Goal: Information Seeking & Learning: Learn about a topic

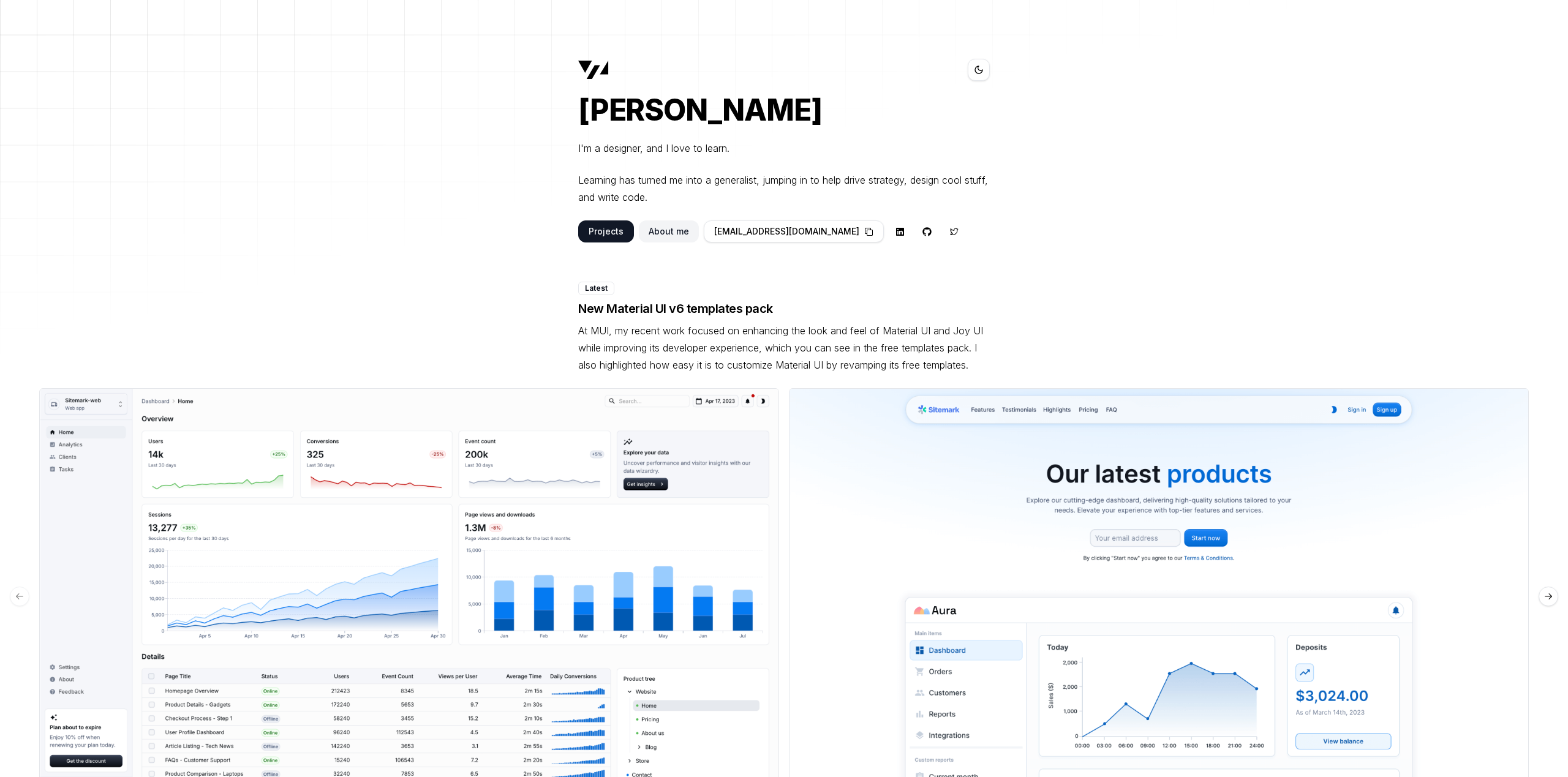
click at [983, 70] on icon at bounding box center [978, 70] width 10 height 10
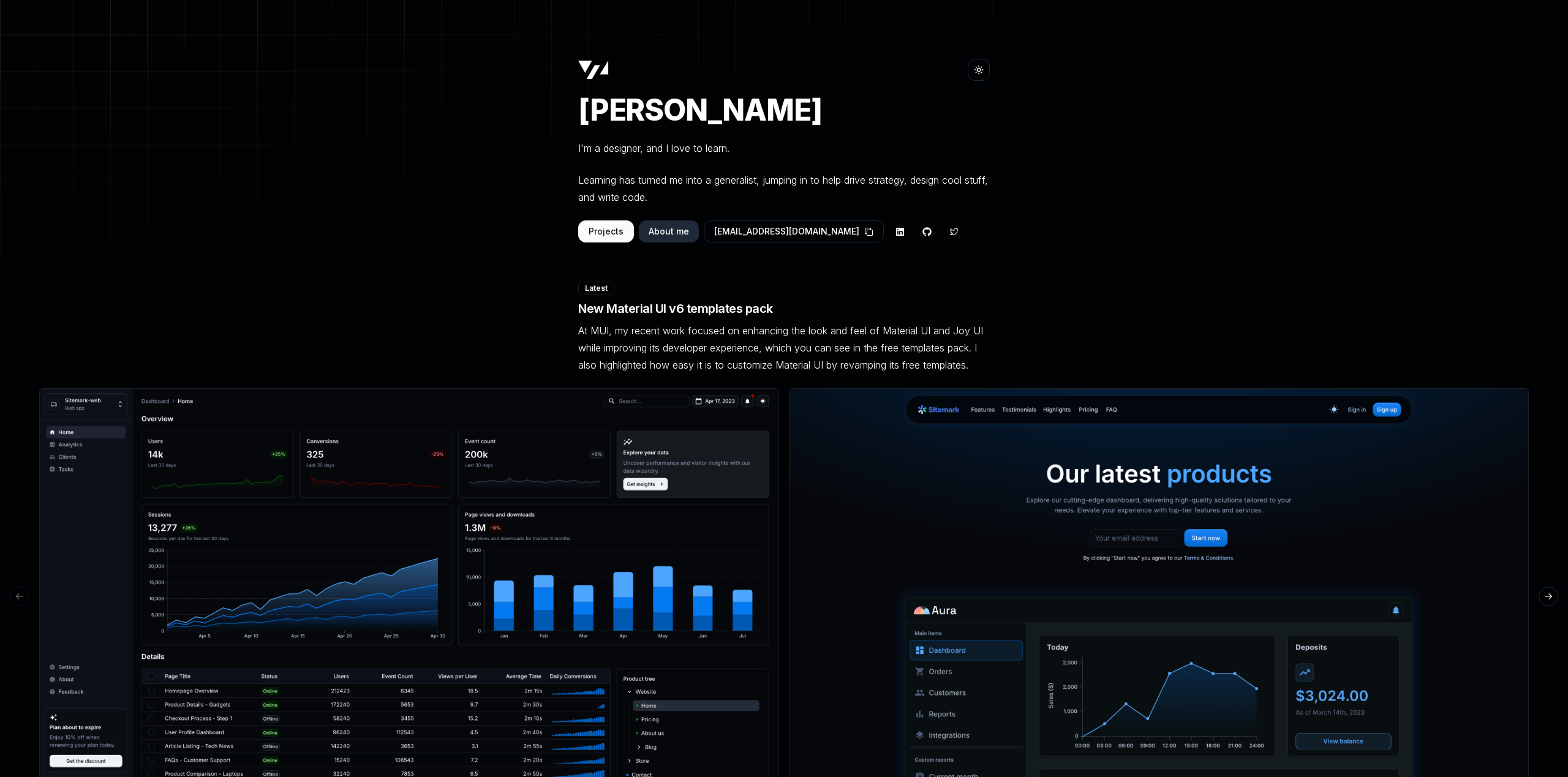
click at [983, 70] on icon at bounding box center [978, 70] width 10 height 10
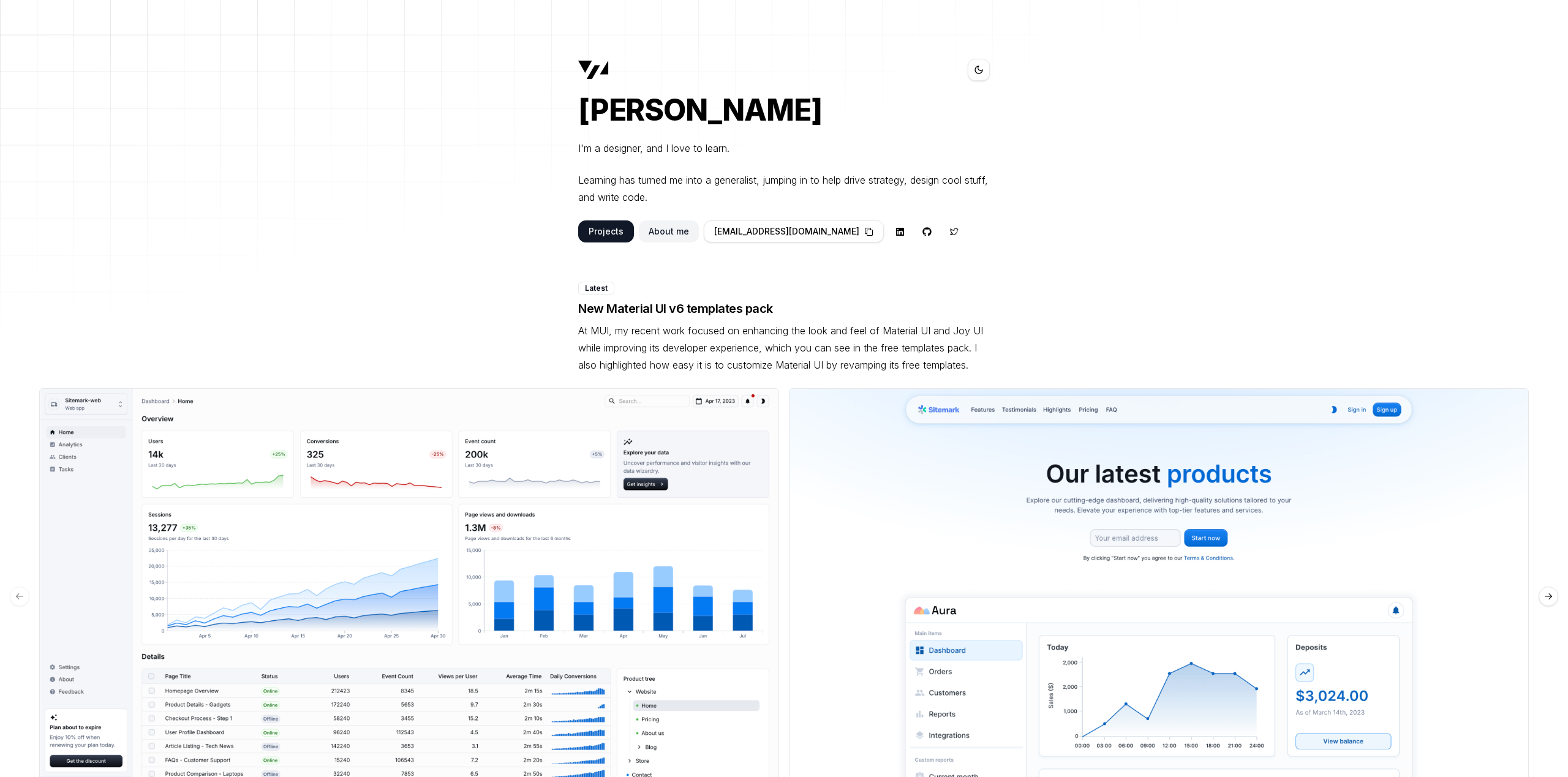
click at [983, 70] on icon at bounding box center [978, 70] width 10 height 10
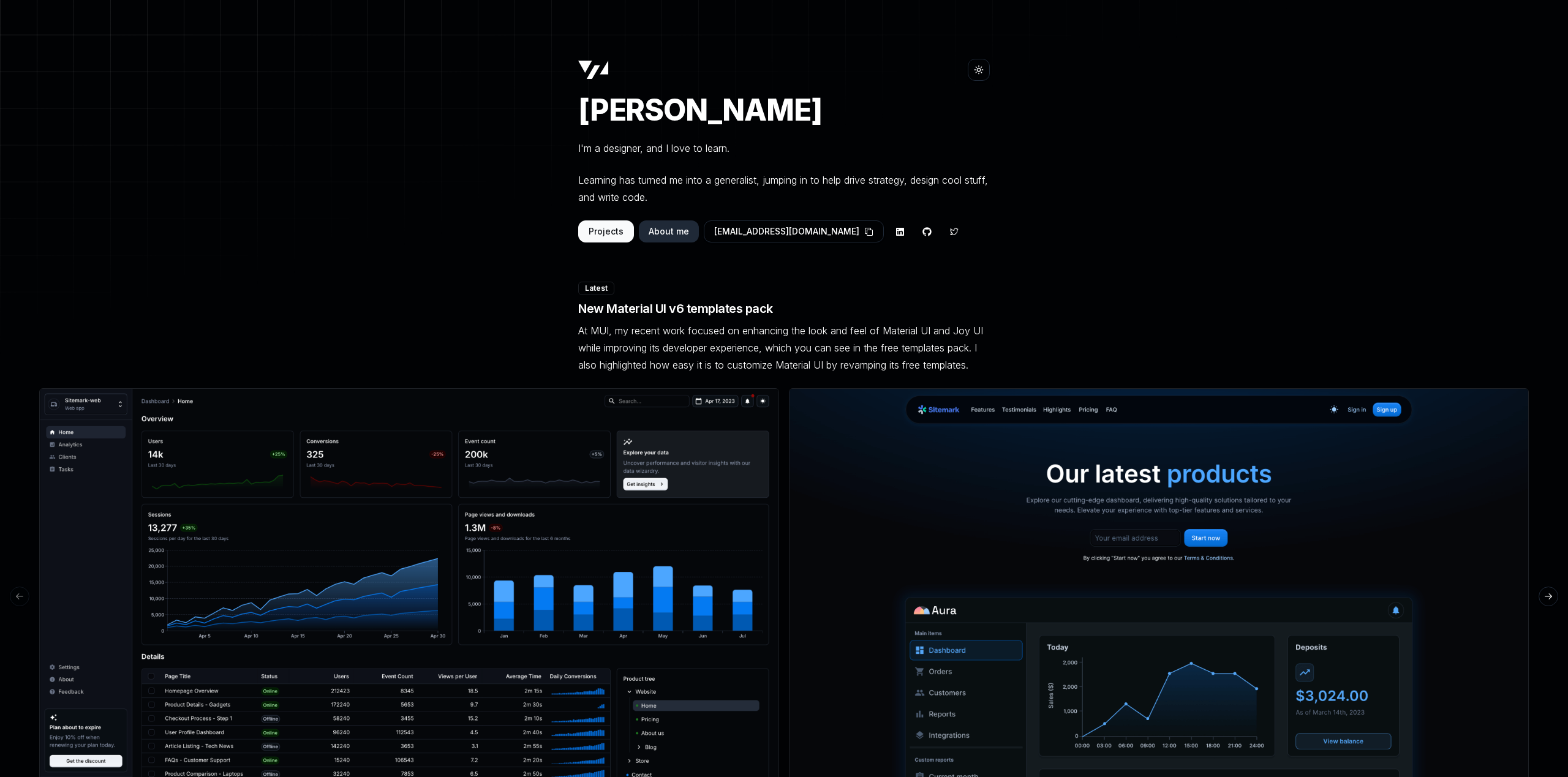
click at [983, 70] on icon at bounding box center [978, 70] width 10 height 10
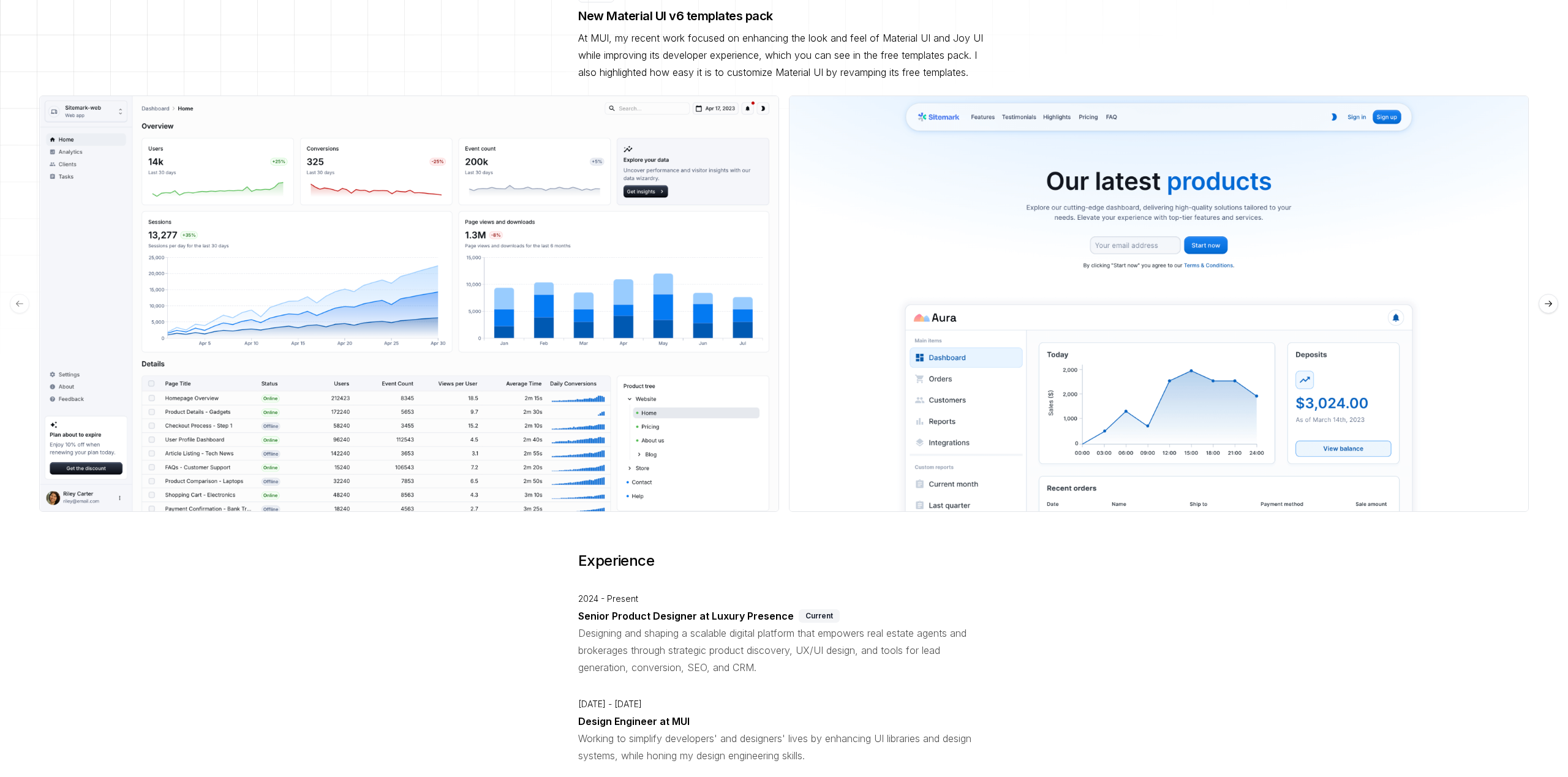
scroll to position [356, 0]
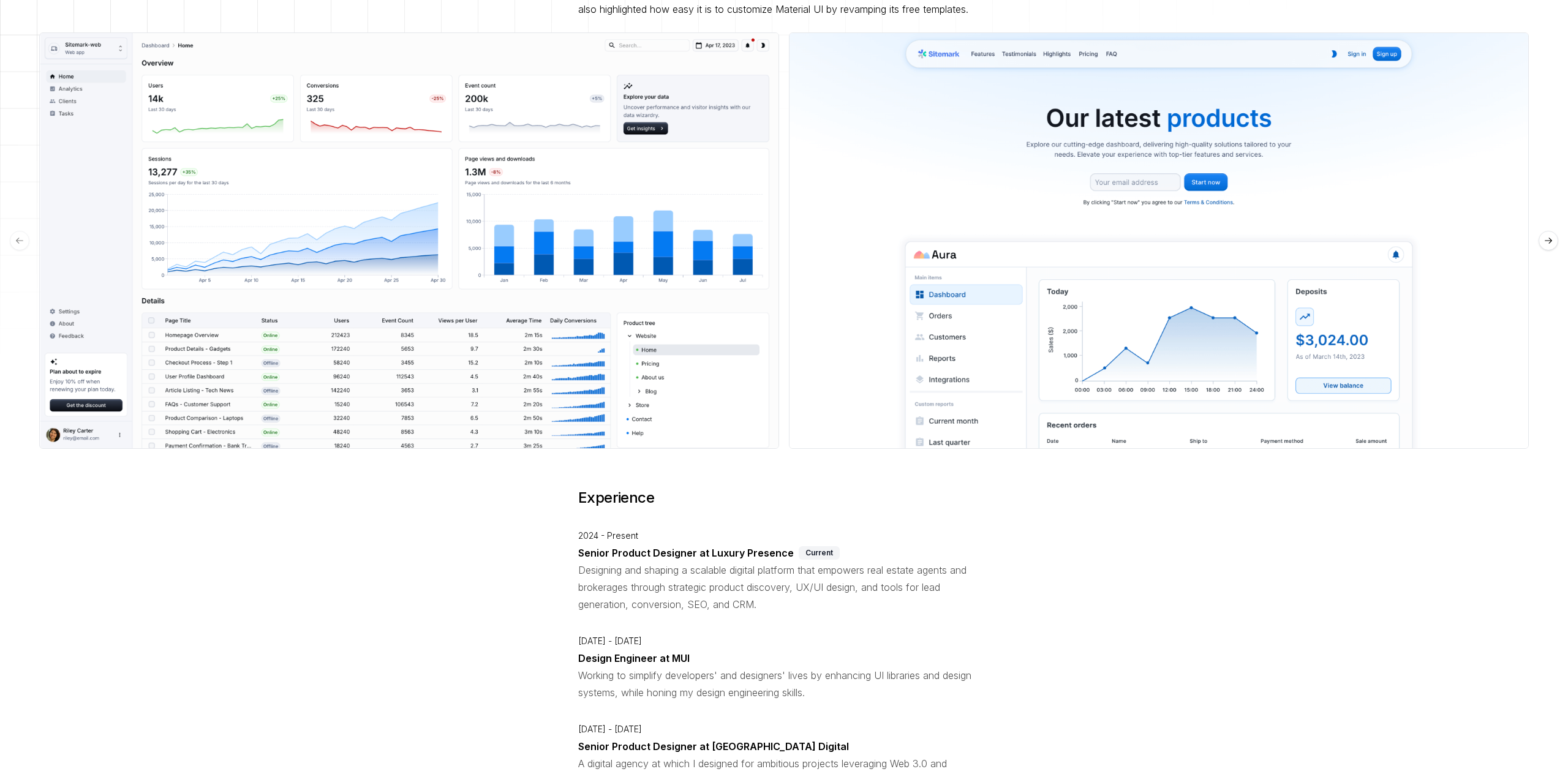
click at [428, 248] on button "See preview" at bounding box center [409, 241] width 73 height 22
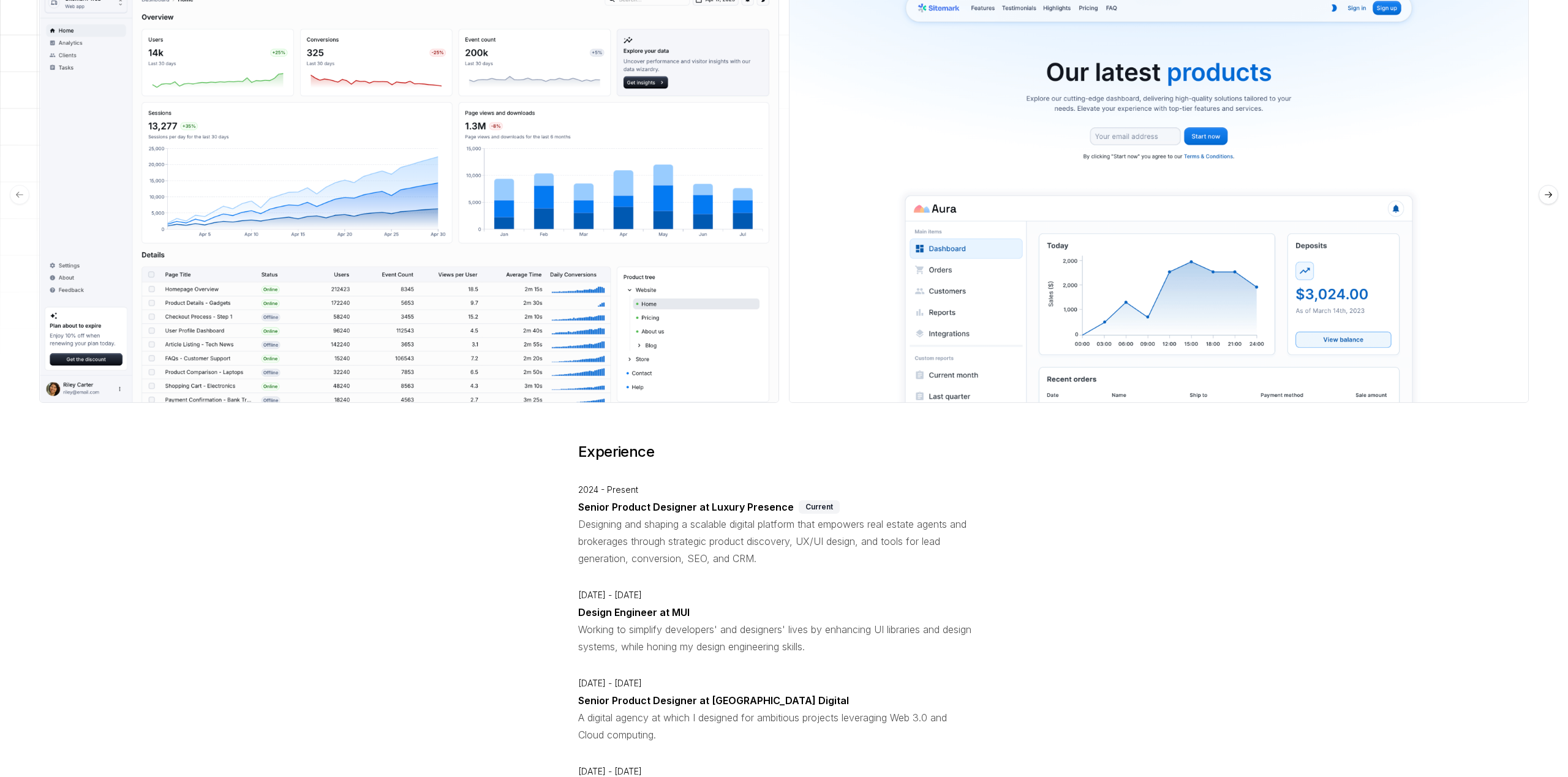
scroll to position [0, 0]
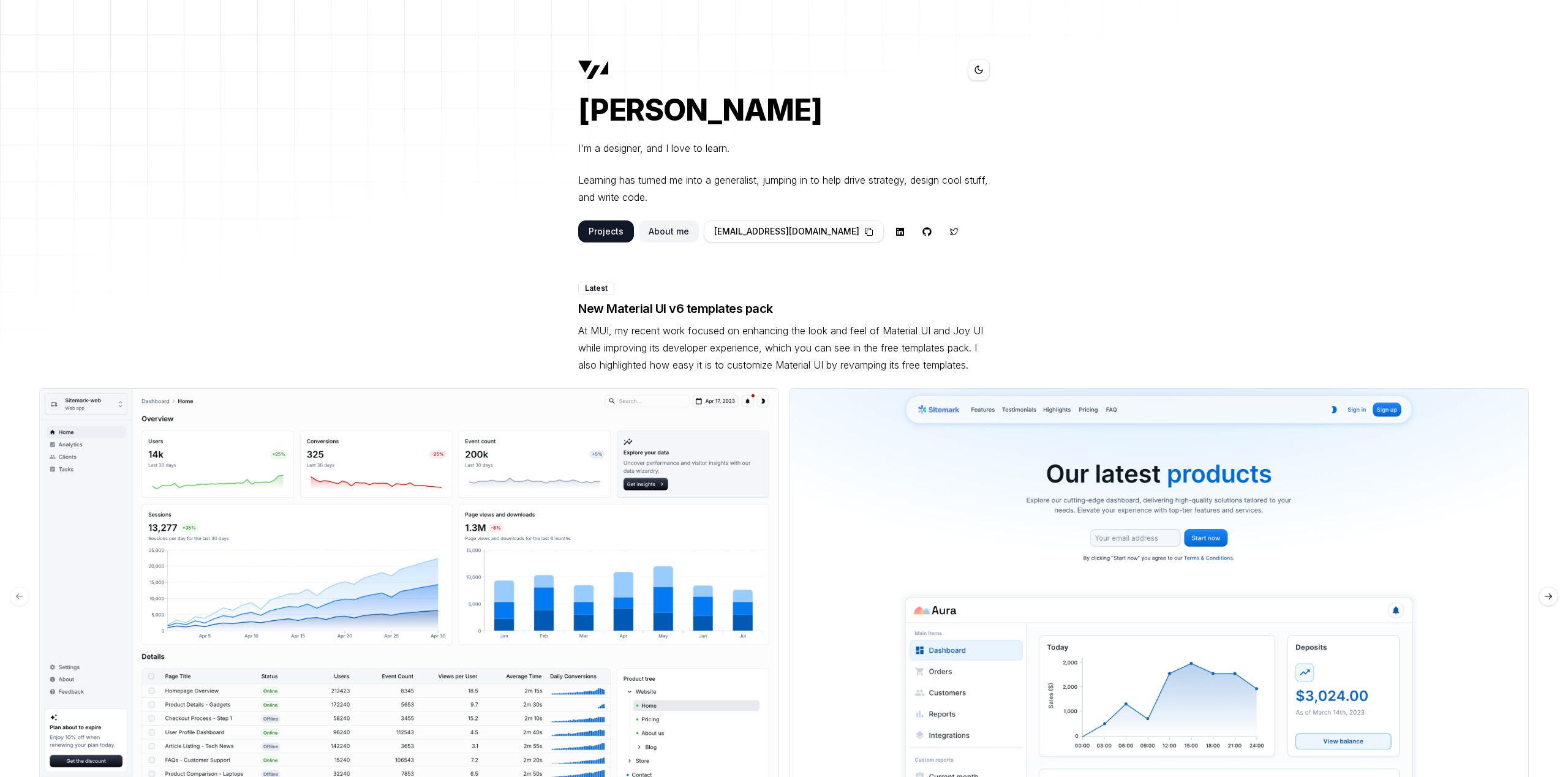
click at [660, 236] on button "About me" at bounding box center [669, 231] width 60 height 22
click at [626, 231] on button "Projects" at bounding box center [605, 231] width 56 height 22
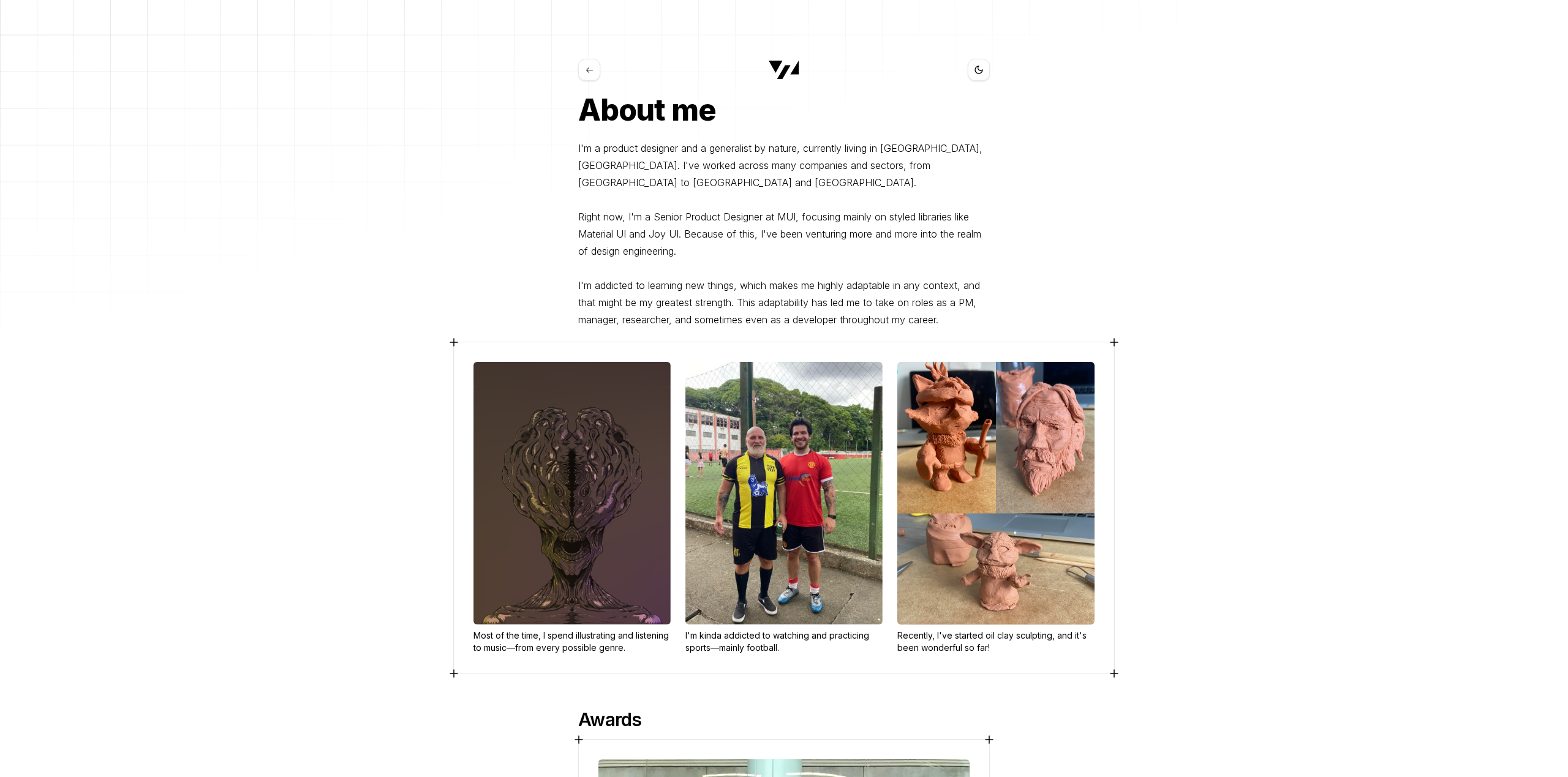
click at [459, 335] on icon at bounding box center [453, 342] width 15 height 15
click at [978, 72] on icon at bounding box center [978, 70] width 10 height 10
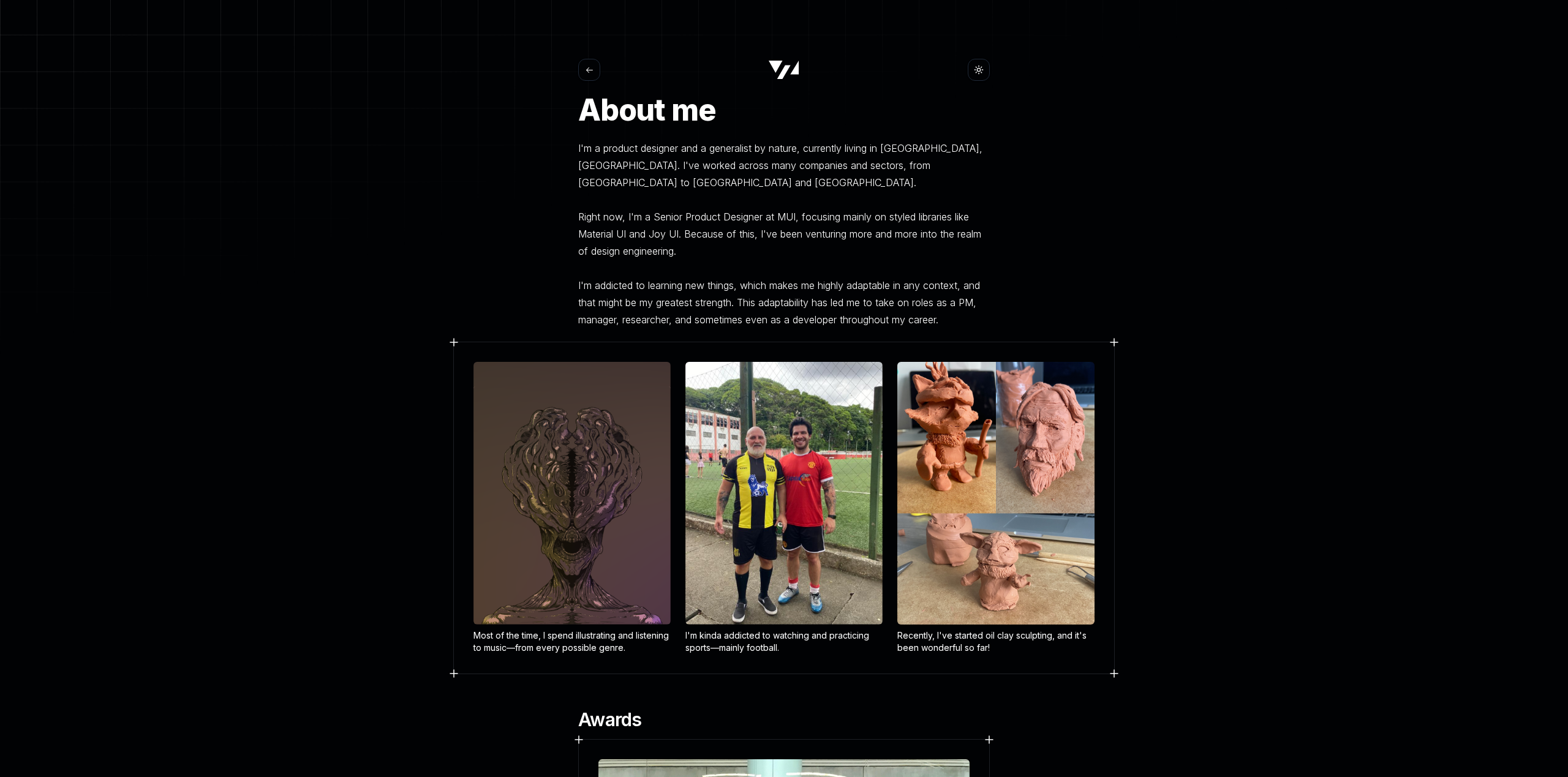
click at [978, 72] on icon at bounding box center [978, 70] width 10 height 10
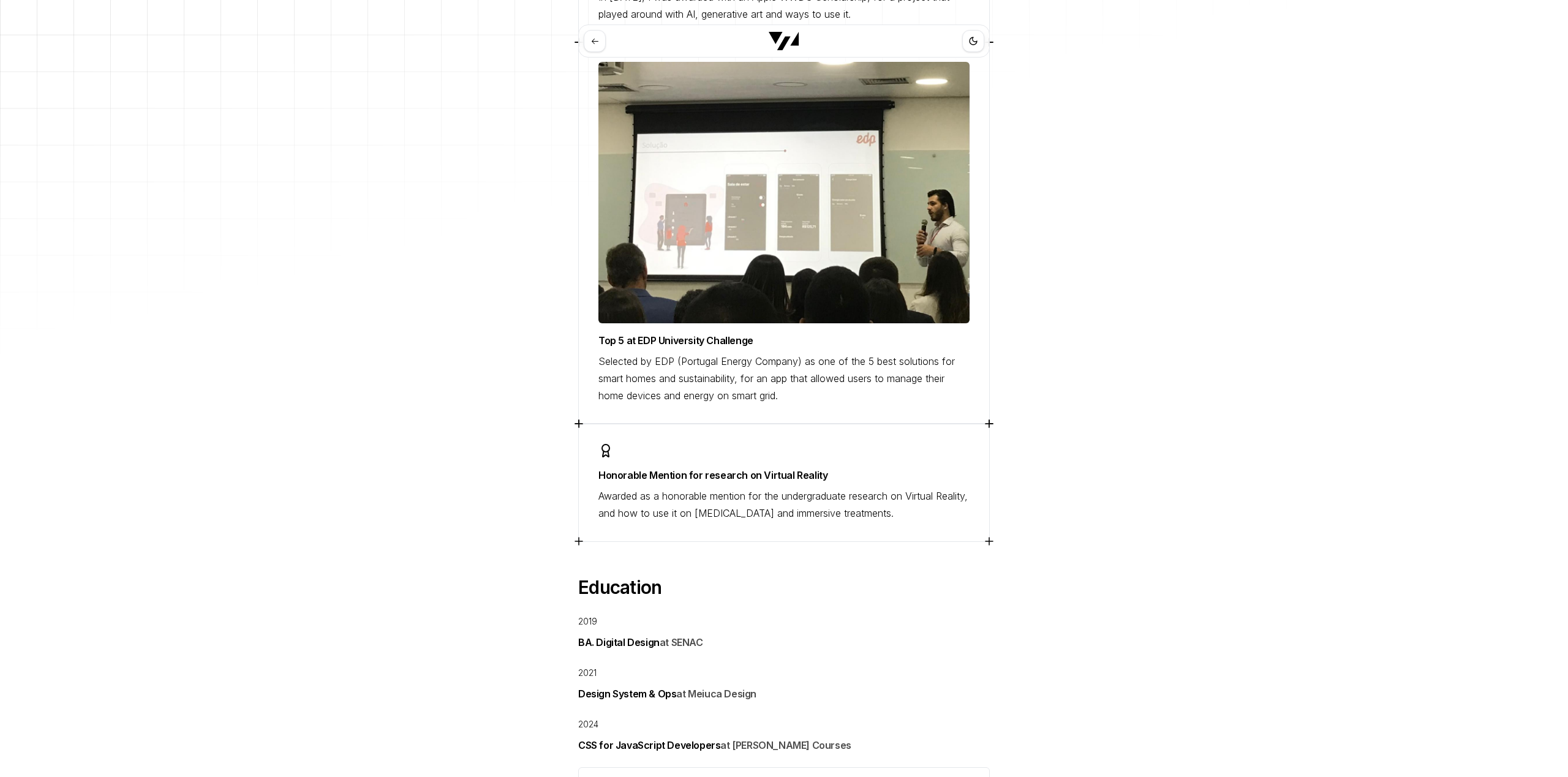
scroll to position [1250, 0]
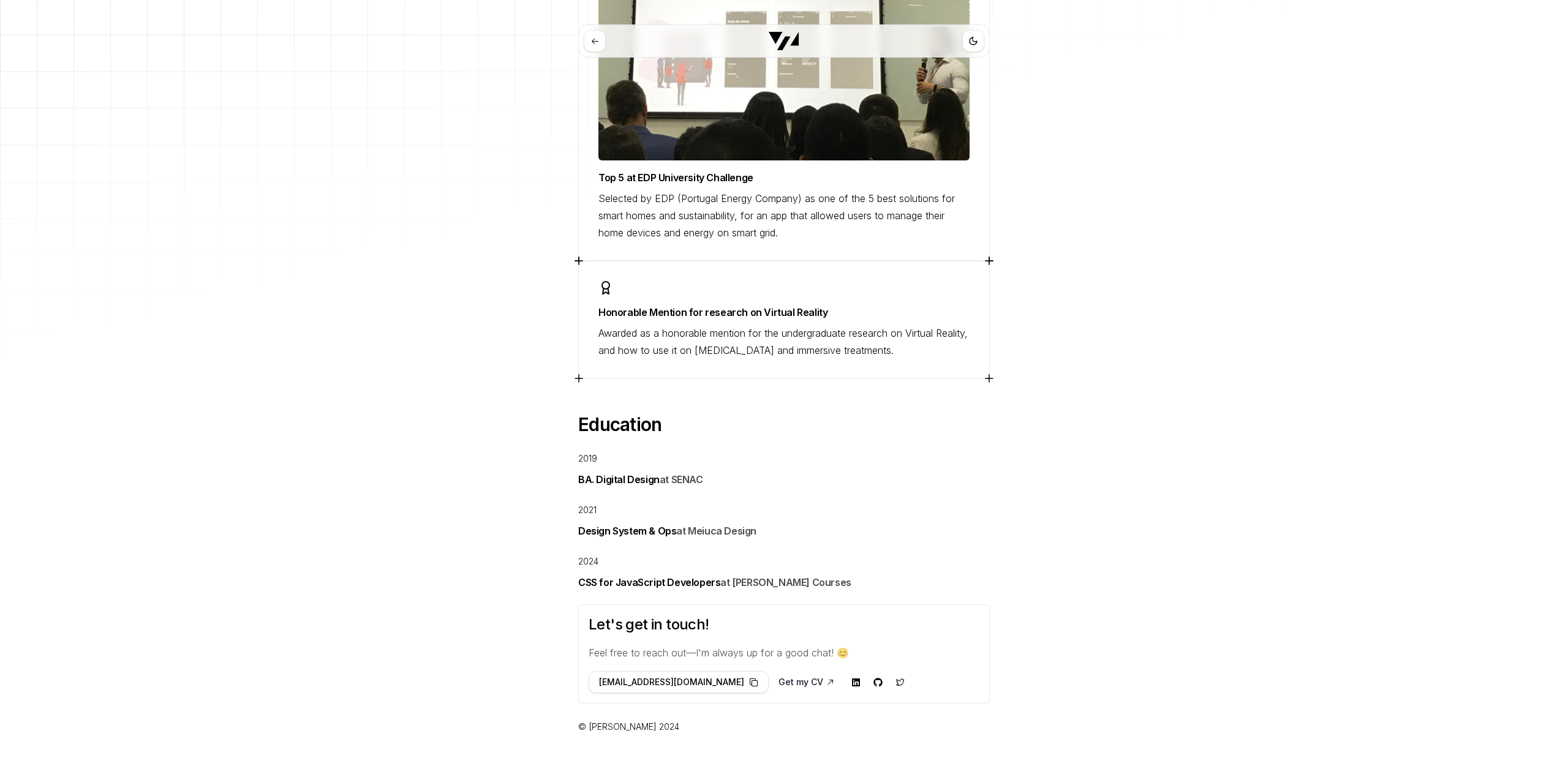
click at [769, 671] on button "Get my CV" at bounding box center [807, 682] width 76 height 22
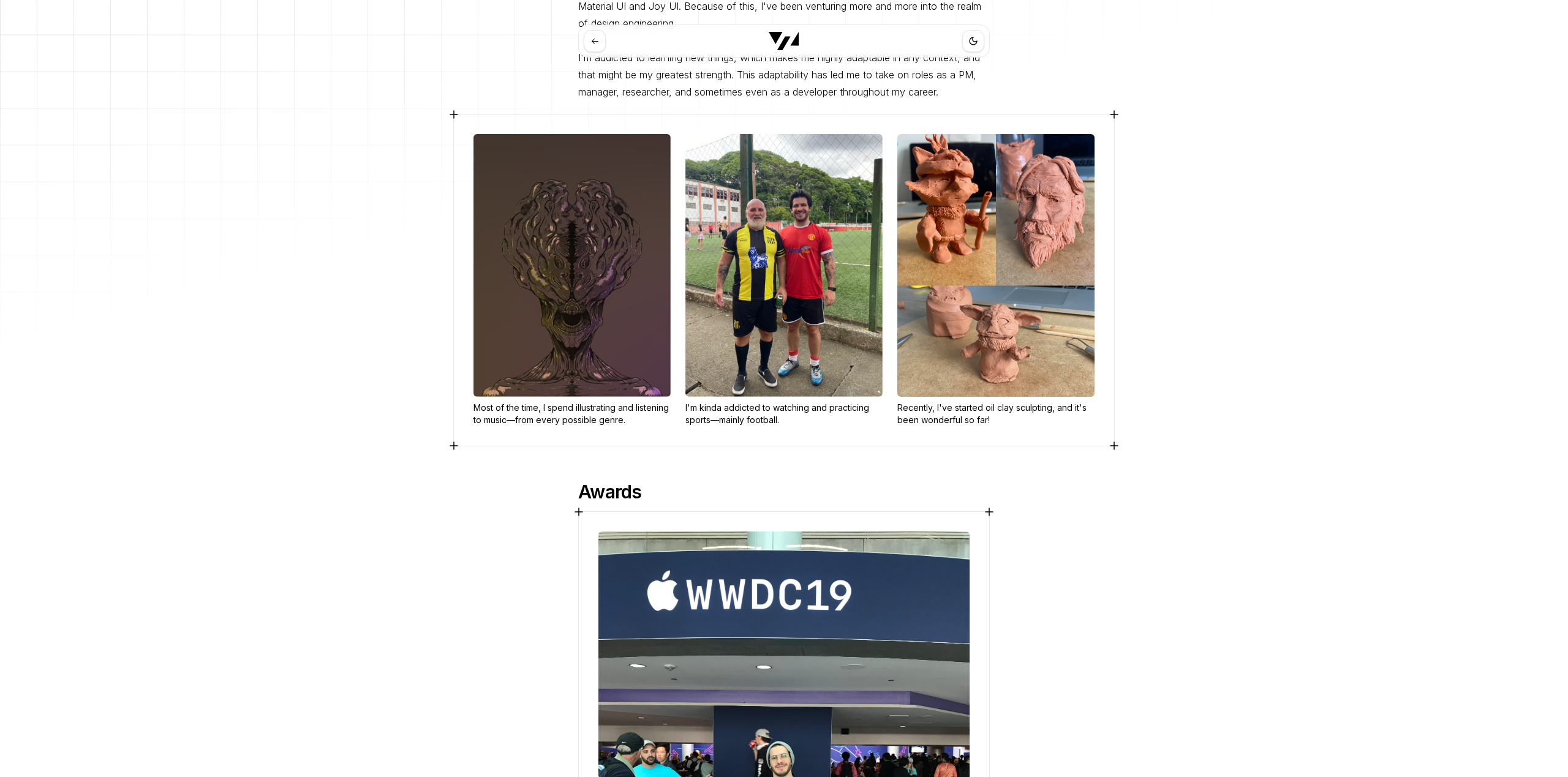
scroll to position [931, 0]
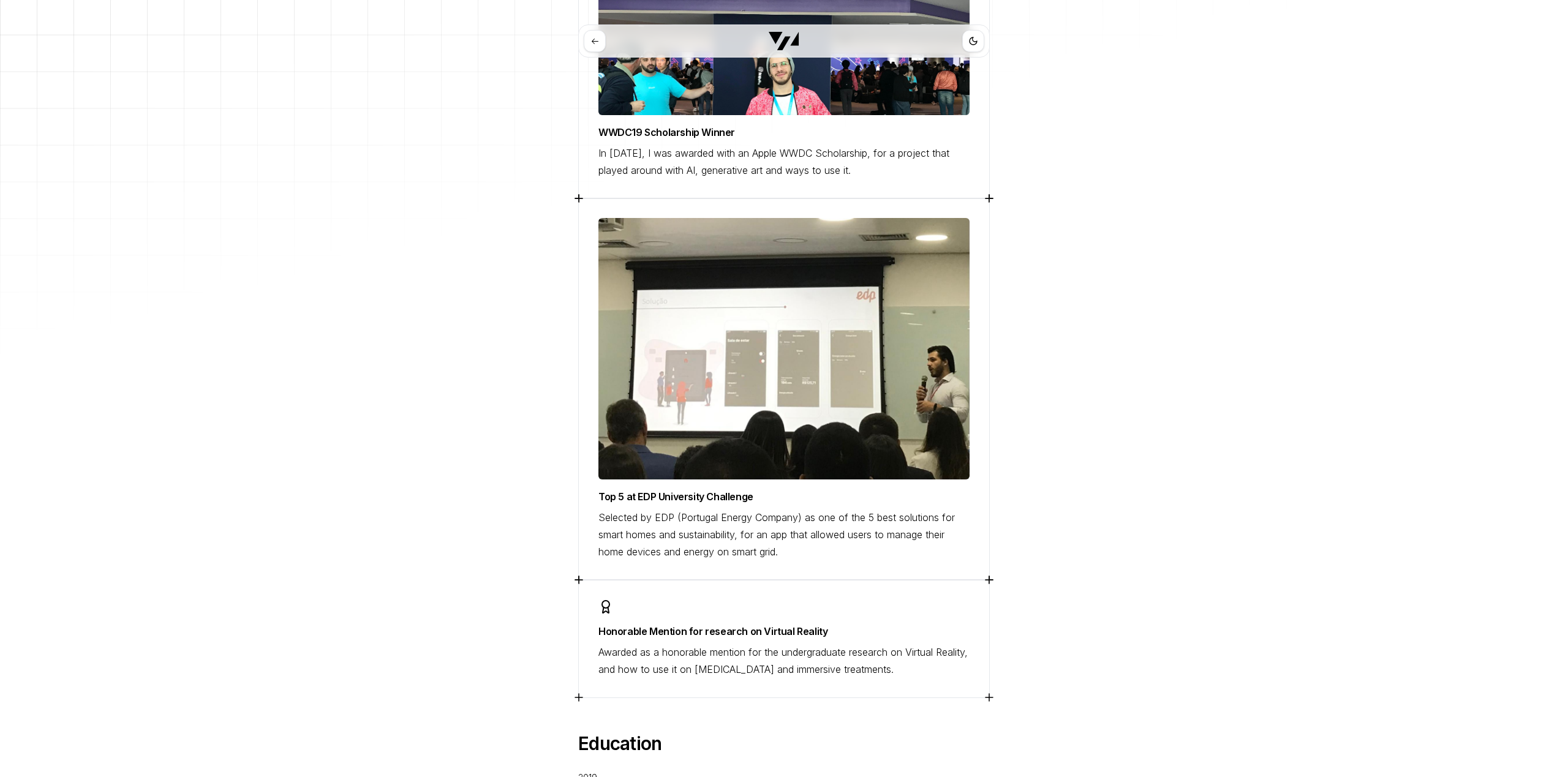
click at [832, 232] on img at bounding box center [784, 349] width 371 height 262
drag, startPoint x: 832, startPoint y: 232, endPoint x: 926, endPoint y: 256, distance: 97.0
click at [926, 256] on img at bounding box center [784, 349] width 371 height 262
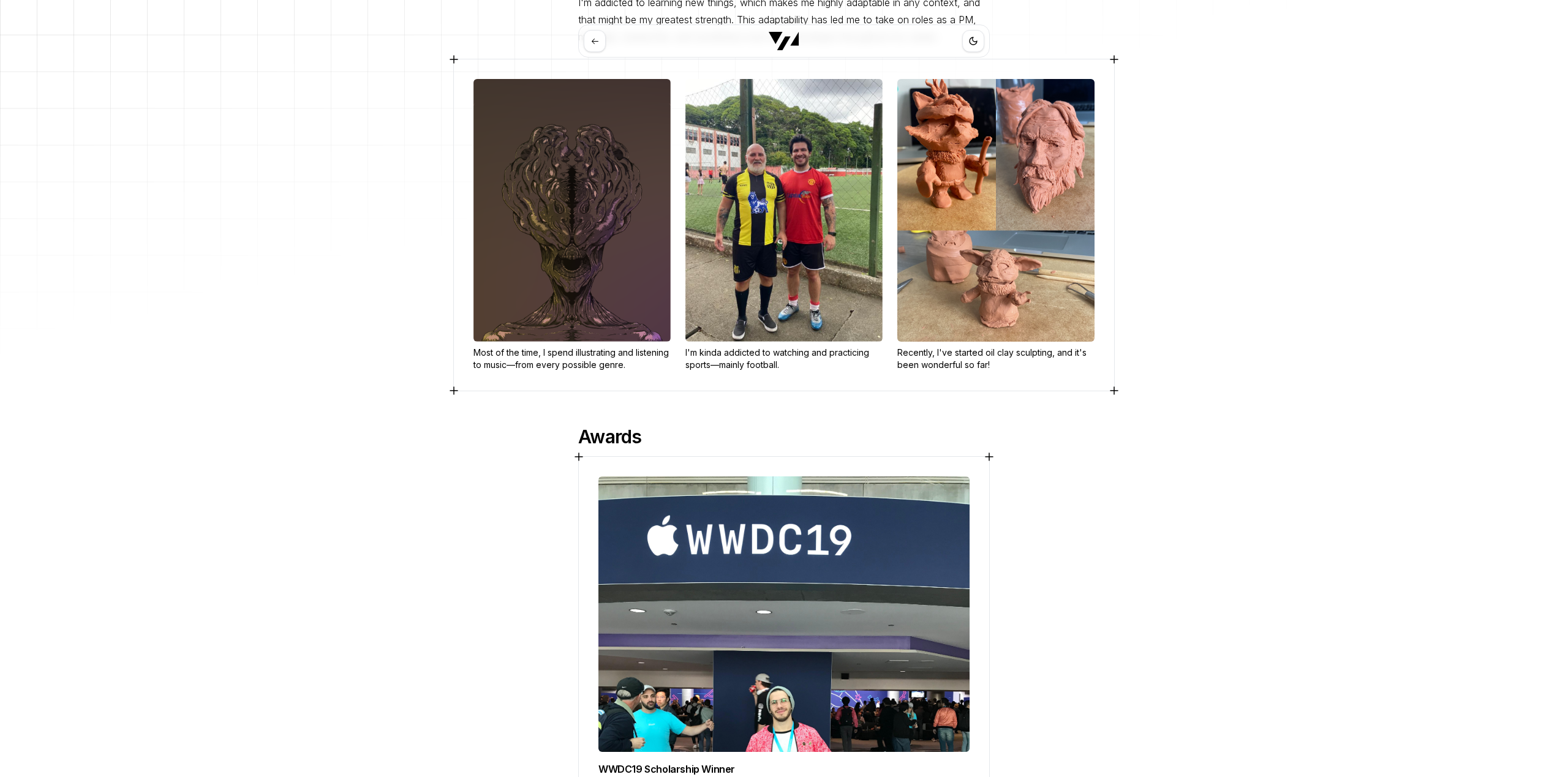
scroll to position [0, 0]
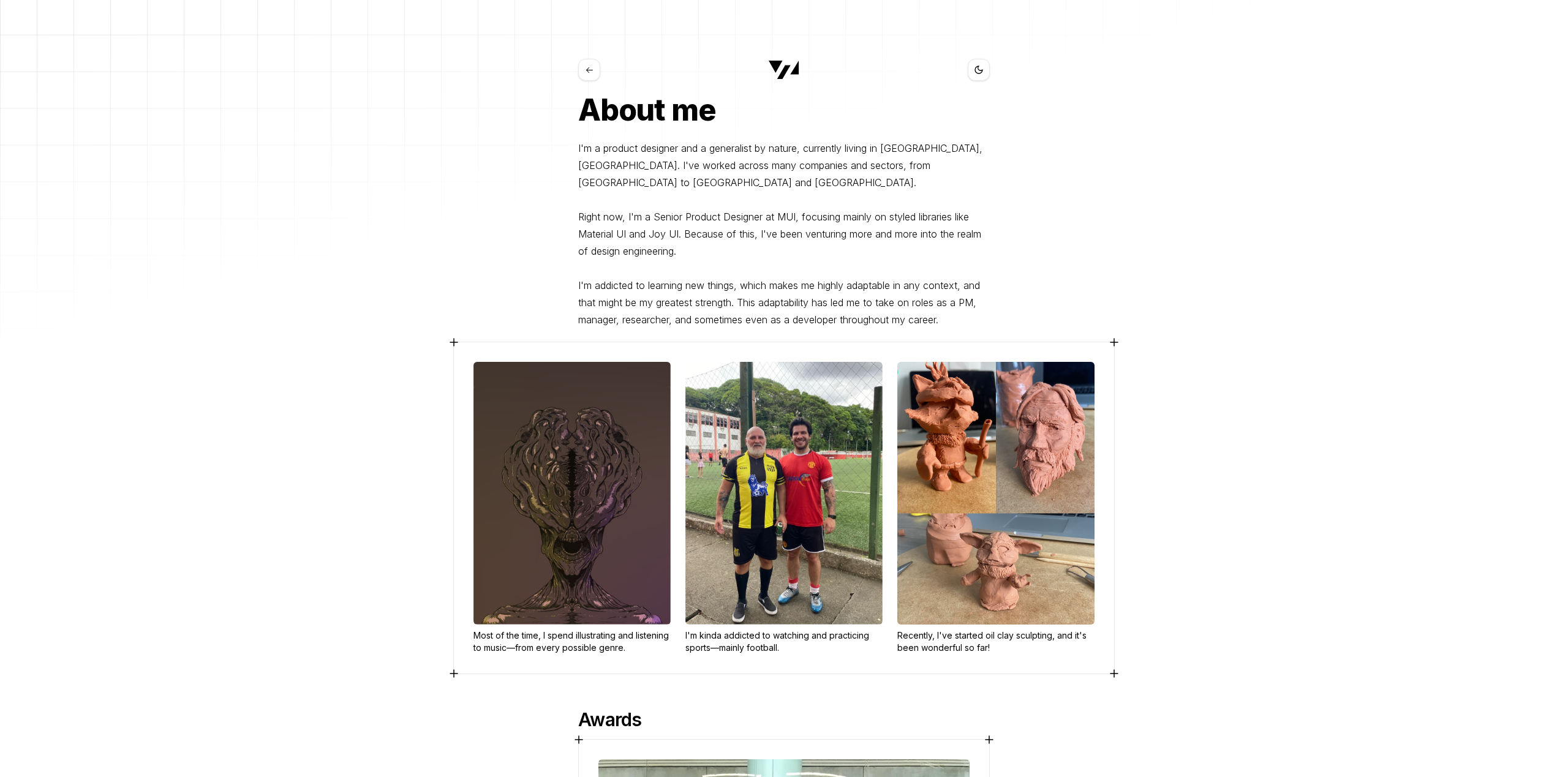
click at [581, 70] on button at bounding box center [589, 70] width 22 height 22
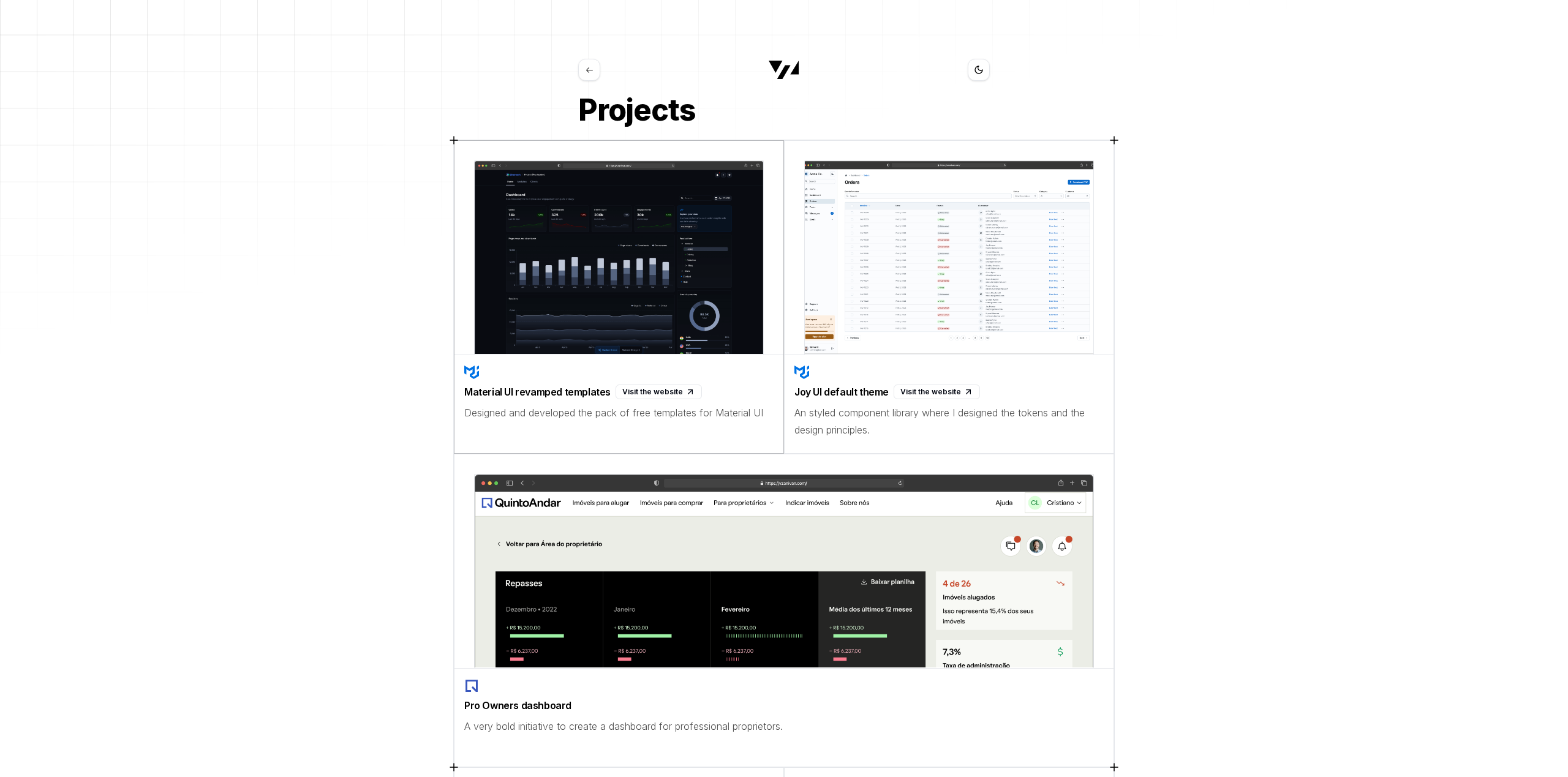
click at [685, 388] on icon at bounding box center [690, 391] width 10 height 10
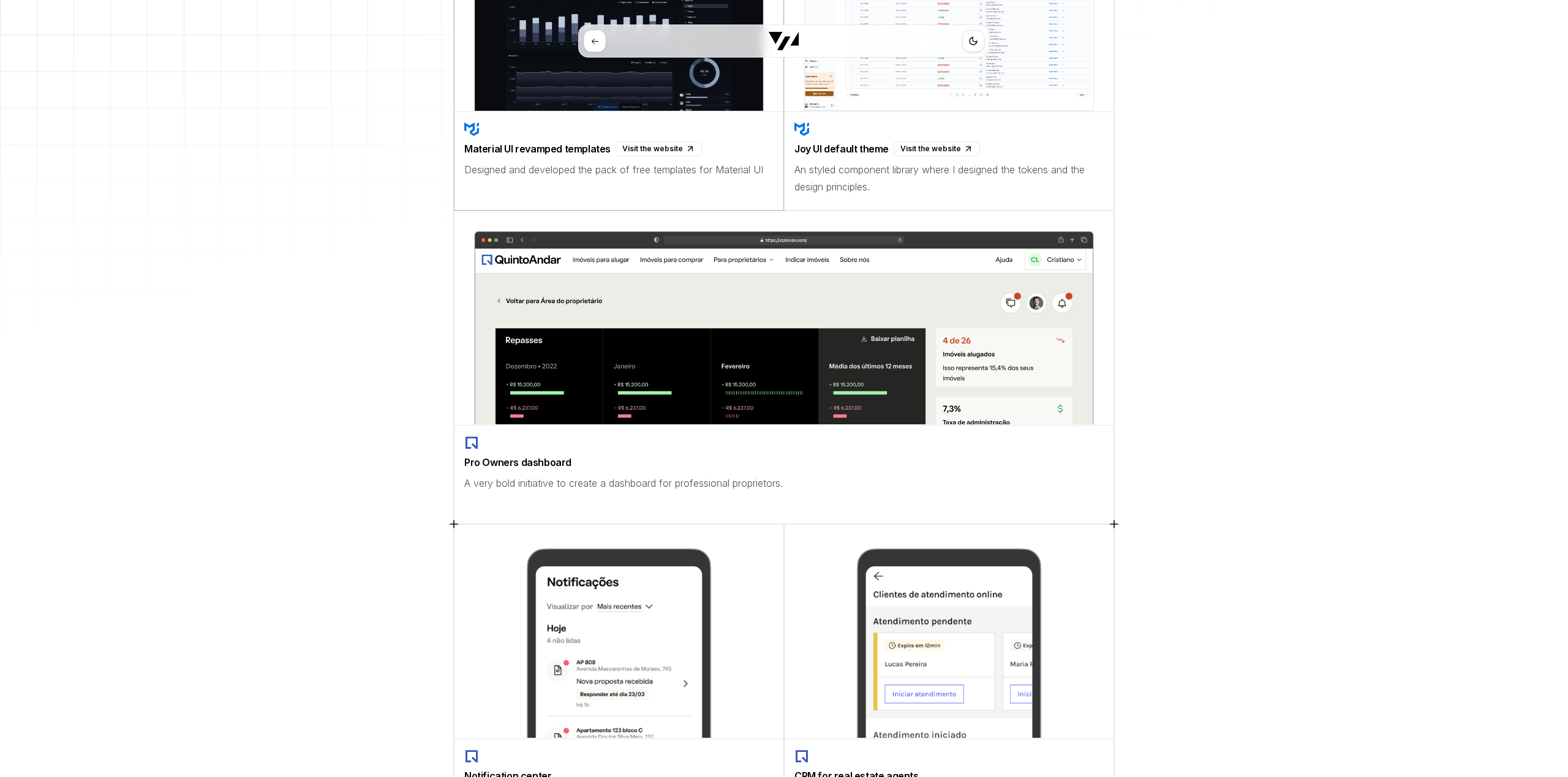
scroll to position [65, 0]
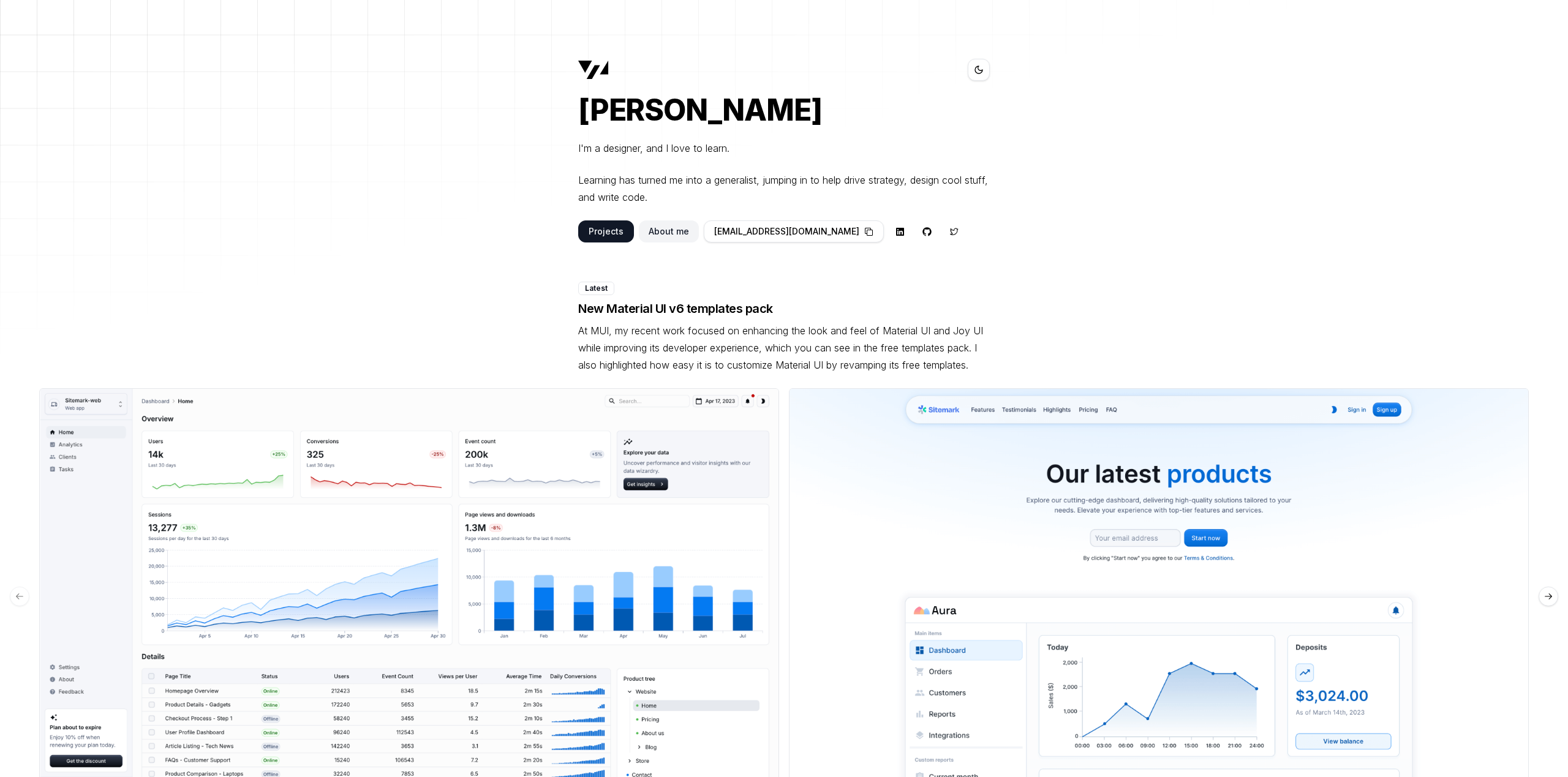
scroll to position [15, 0]
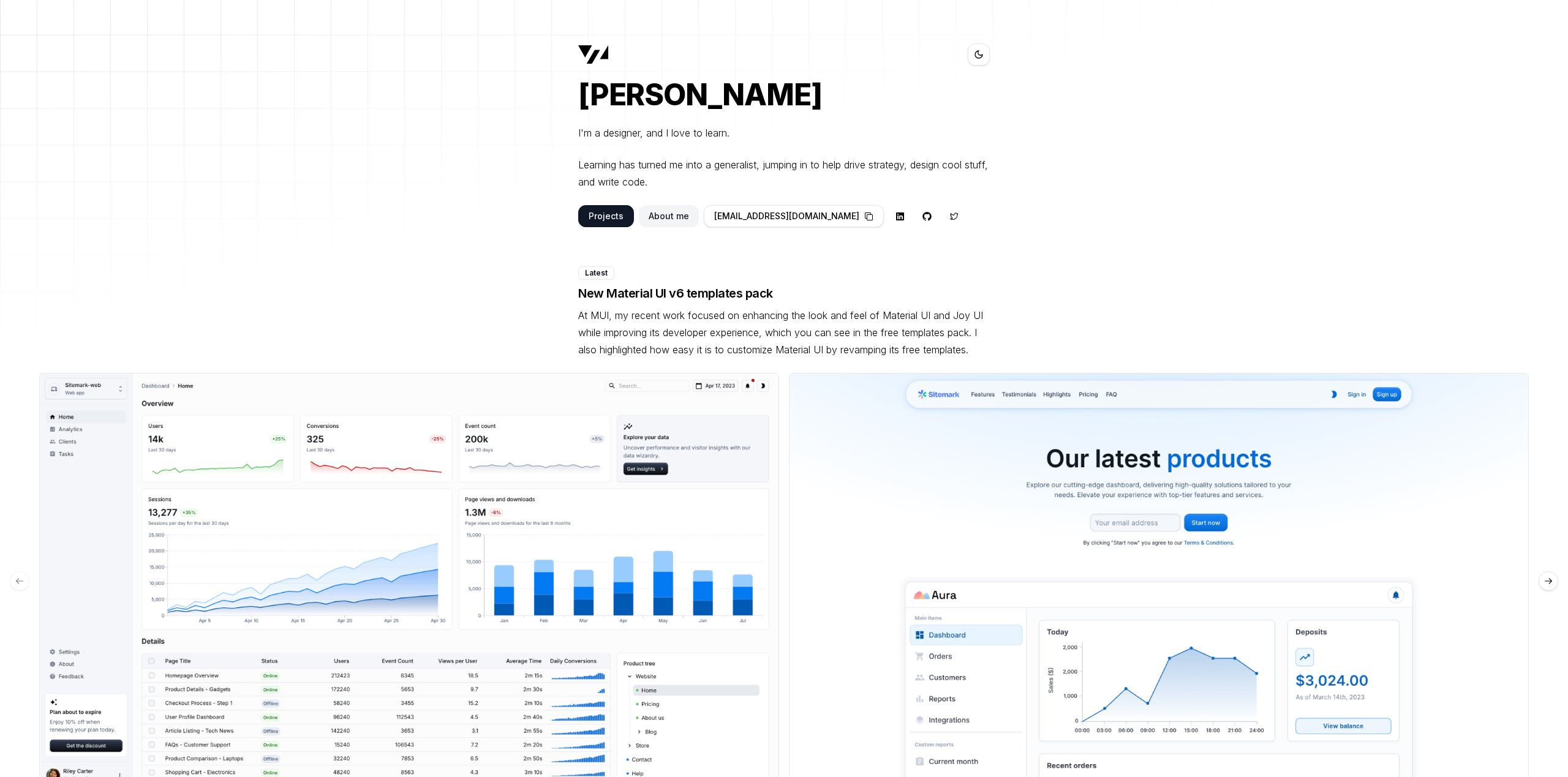
click at [609, 225] on button "Projects" at bounding box center [605, 216] width 56 height 22
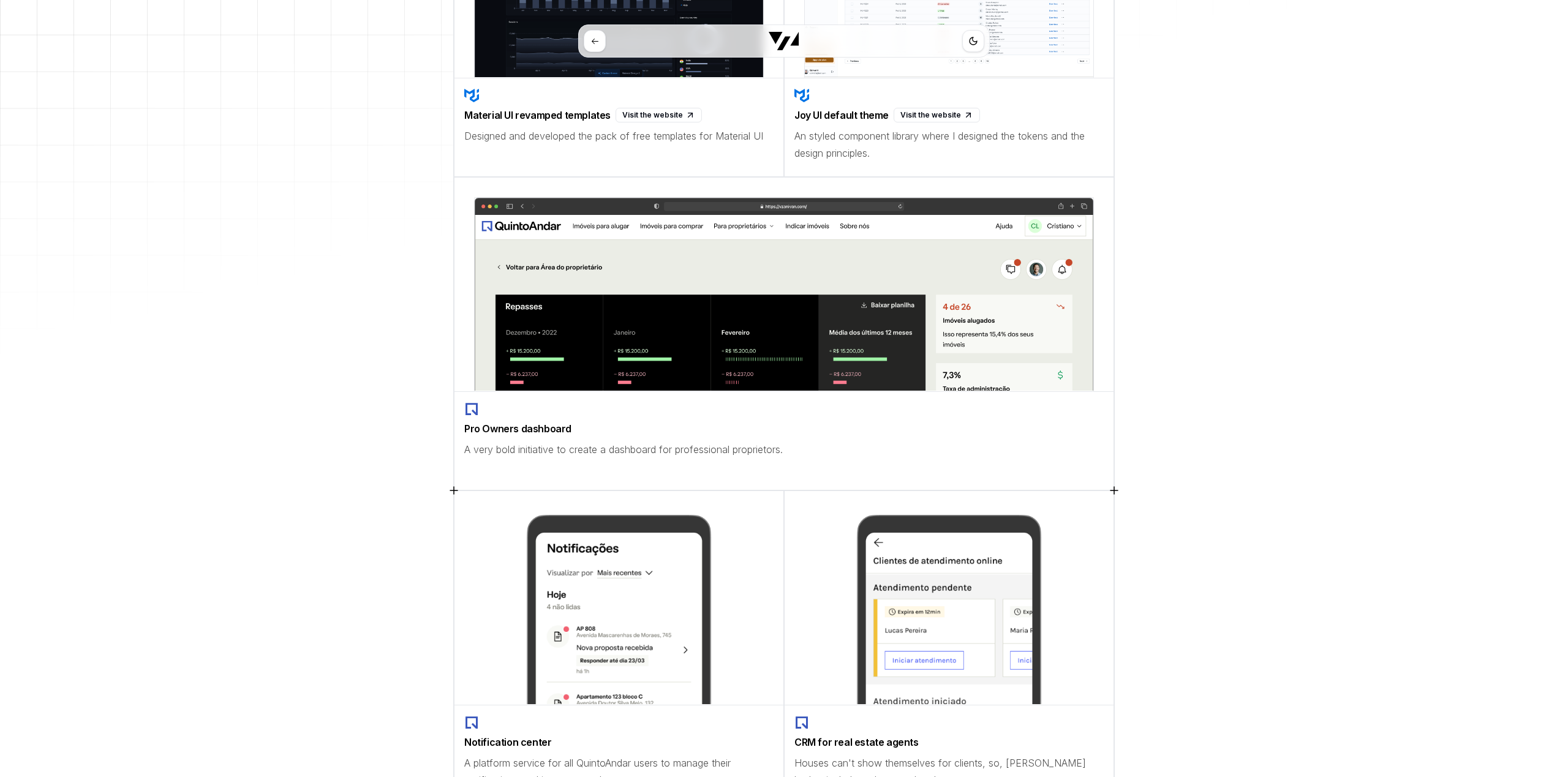
scroll to position [289, 0]
click at [697, 455] on p "A very bold initiative to create a dashboard for professional proprietors." at bounding box center [784, 449] width 639 height 17
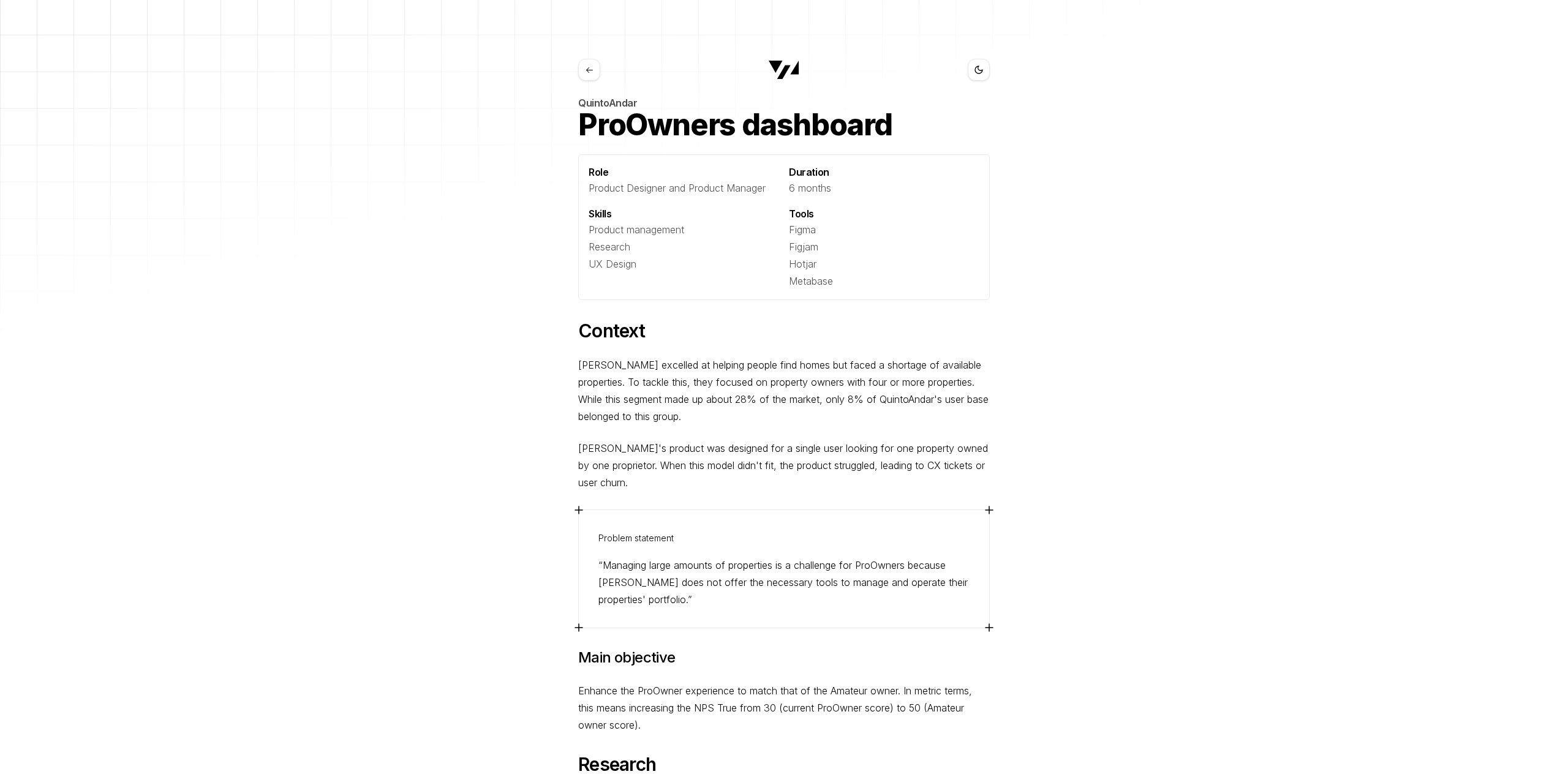
click at [791, 59] on button at bounding box center [784, 70] width 31 height 22
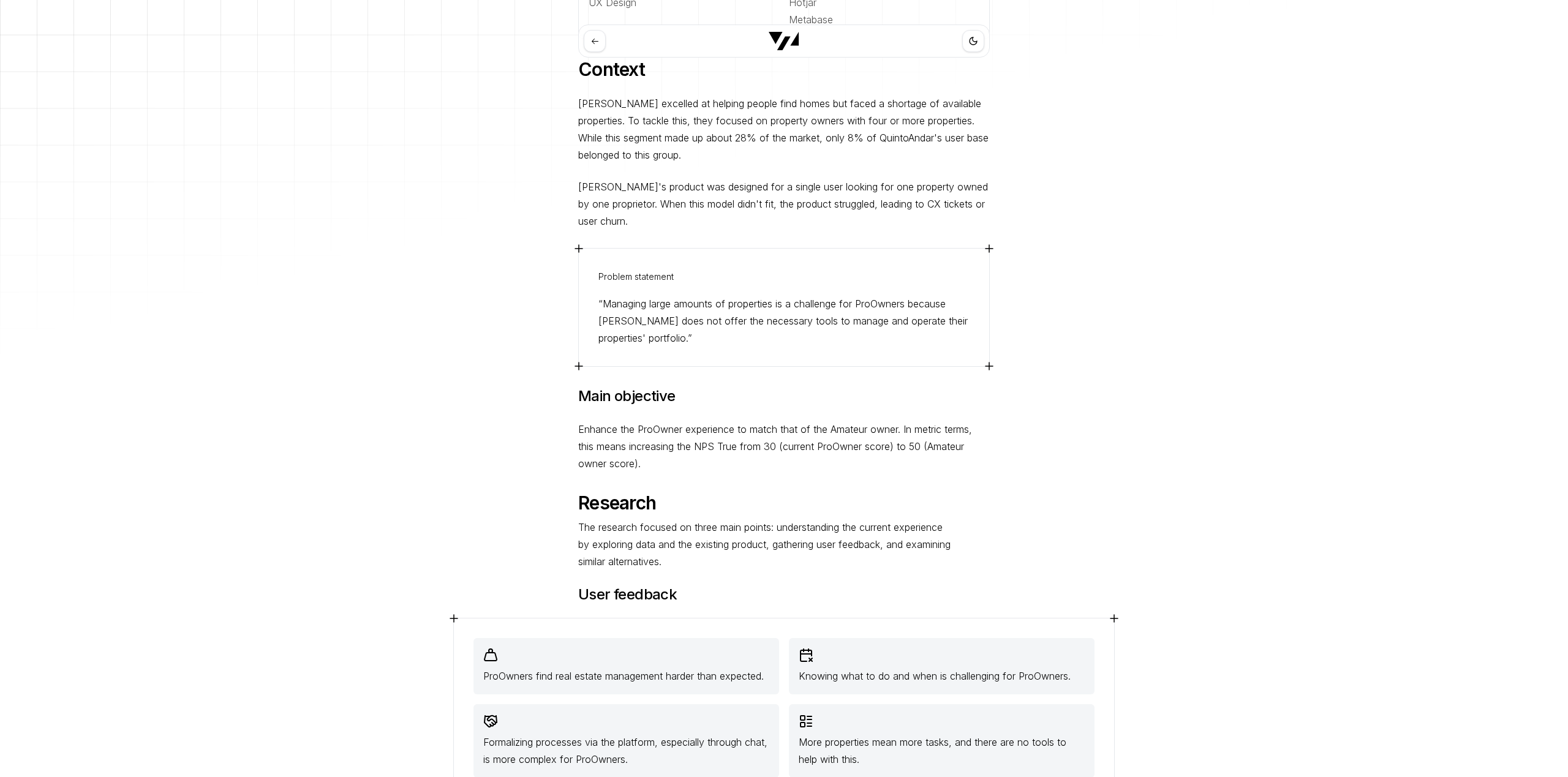
scroll to position [224, 0]
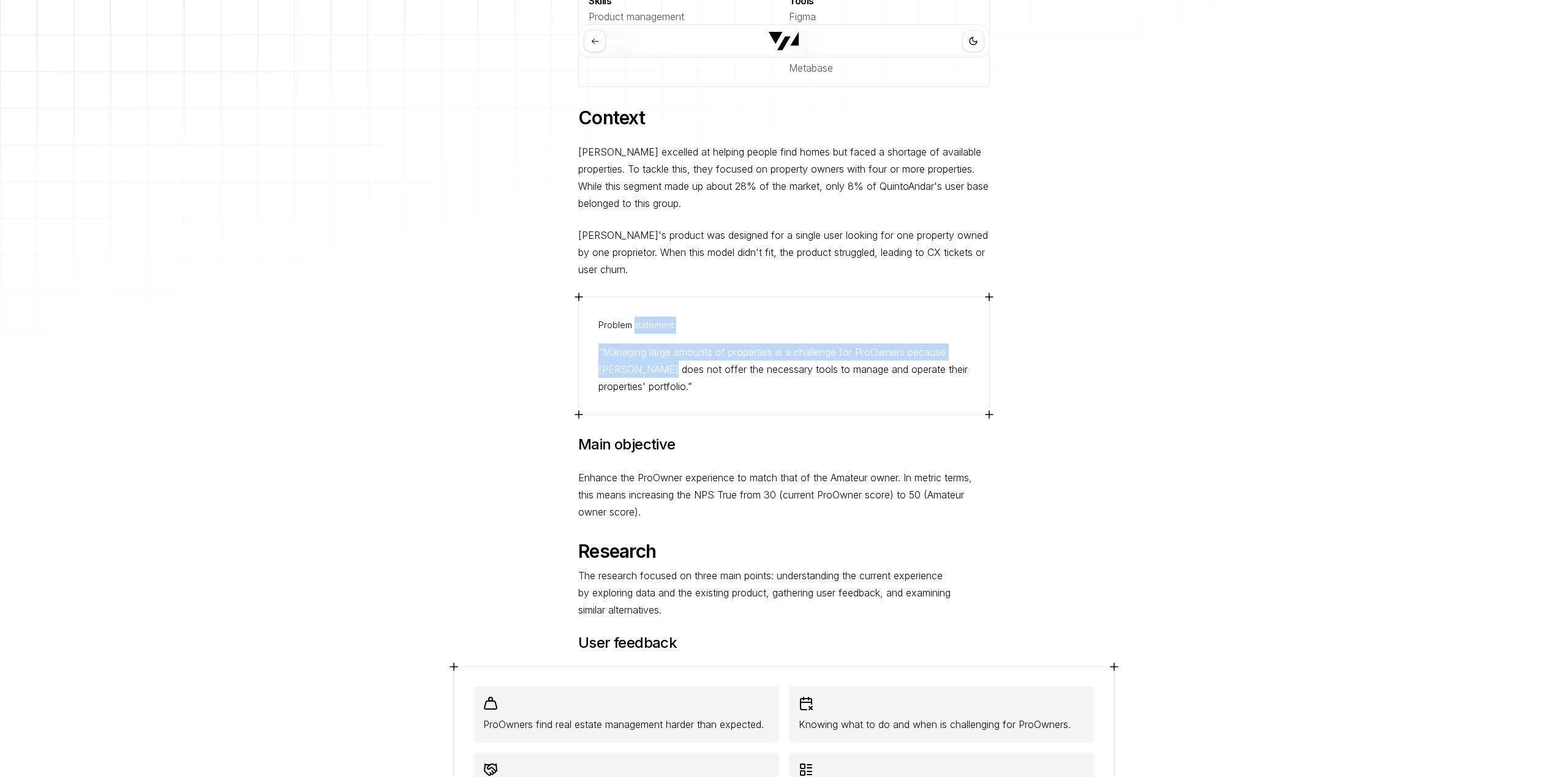
drag, startPoint x: 633, startPoint y: 327, endPoint x: 664, endPoint y: 368, distance: 51.4
click at [664, 368] on div "Problem statement “Managing large amounts of properties is a challenge for ProO…" at bounding box center [784, 356] width 371 height 79
click at [667, 368] on p "“Managing large amounts of properties is a challenge for ProOwners because Quin…" at bounding box center [784, 369] width 371 height 52
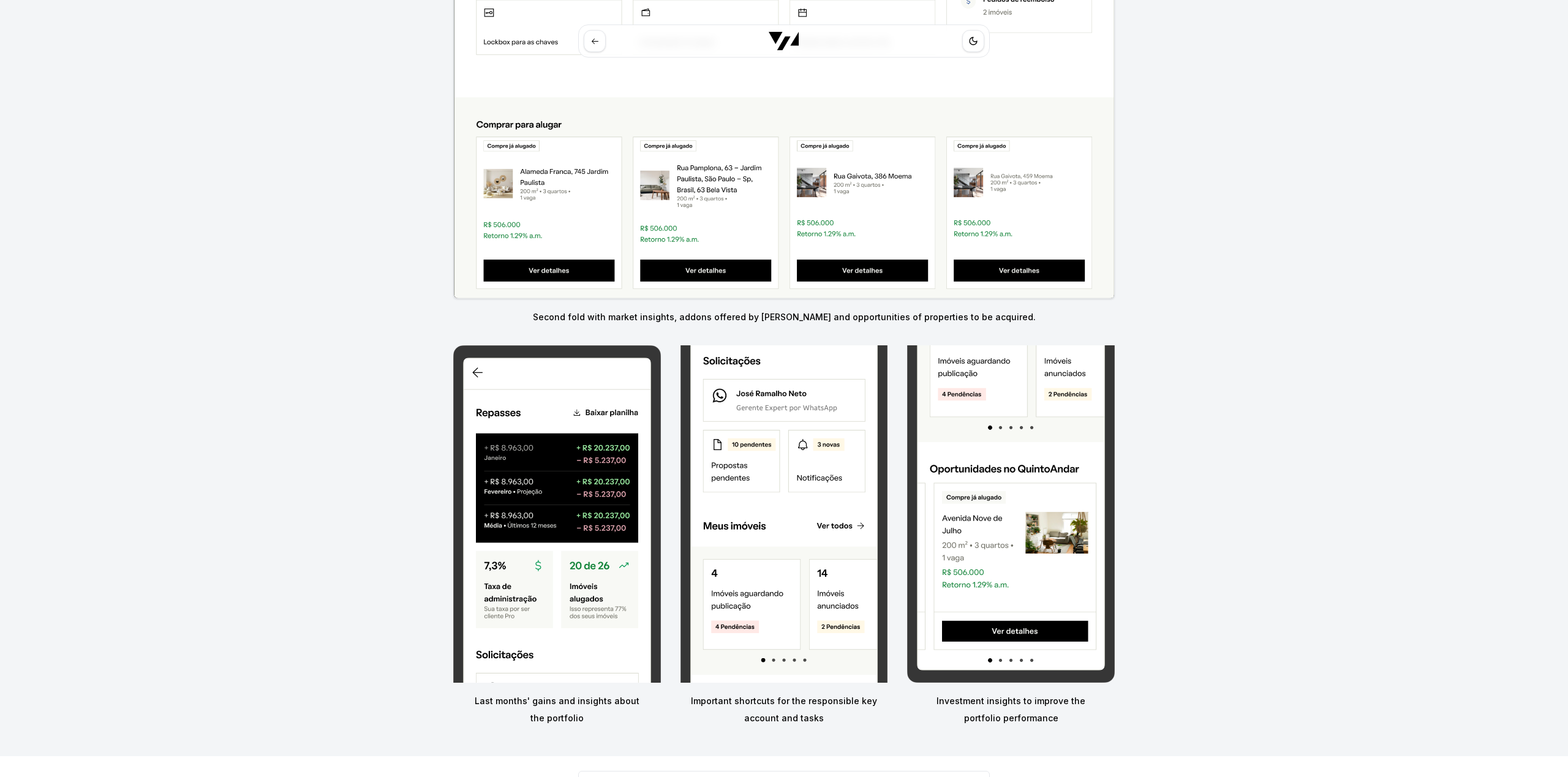
scroll to position [4080, 0]
